Goal: Information Seeking & Learning: Learn about a topic

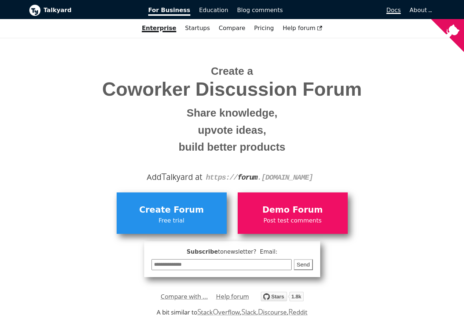
click at [400, 11] on span "Docs" at bounding box center [393, 10] width 14 height 7
